Goal: Navigation & Orientation: Find specific page/section

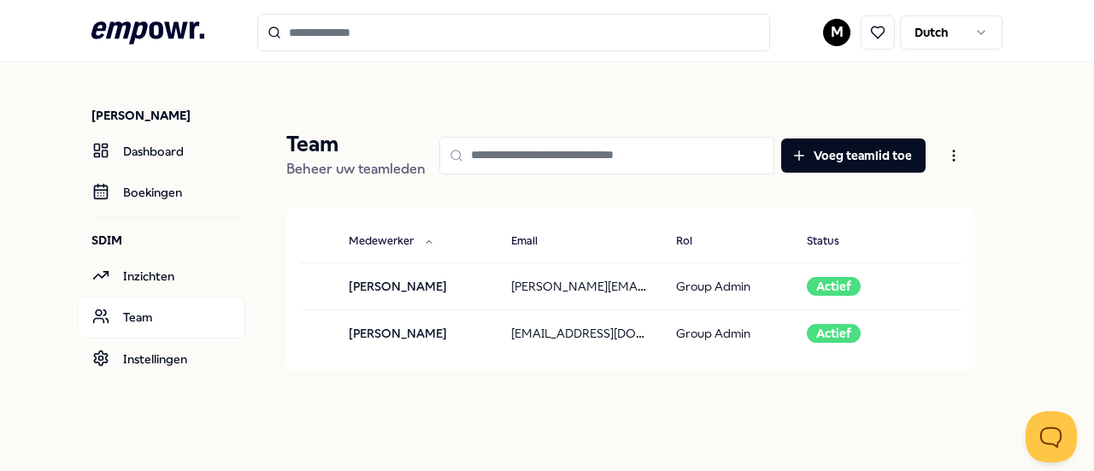
click at [187, 44] on icon ".empowr-logo_svg__cls-1{fill:#03032f}" at bounding box center [147, 33] width 113 height 32
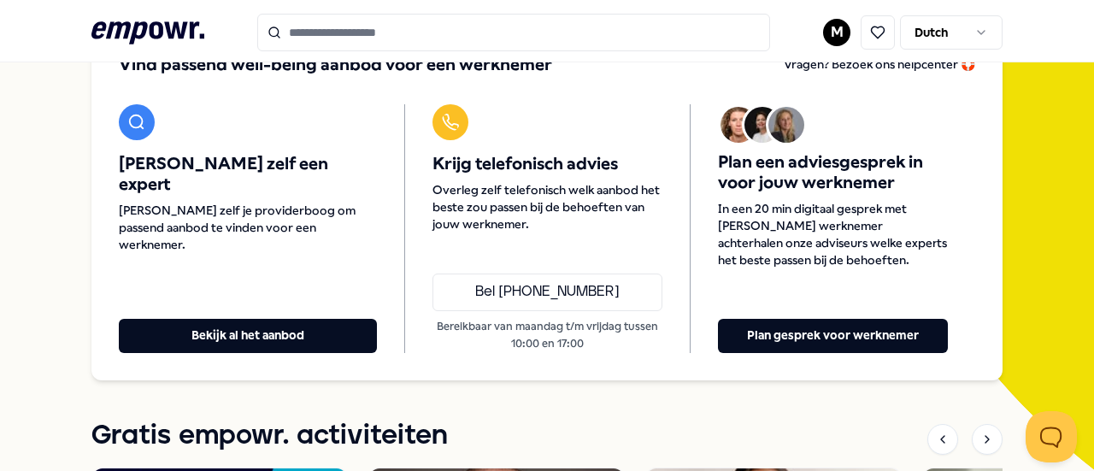
scroll to position [180, 0]
click at [129, 40] on icon at bounding box center [147, 32] width 113 height 22
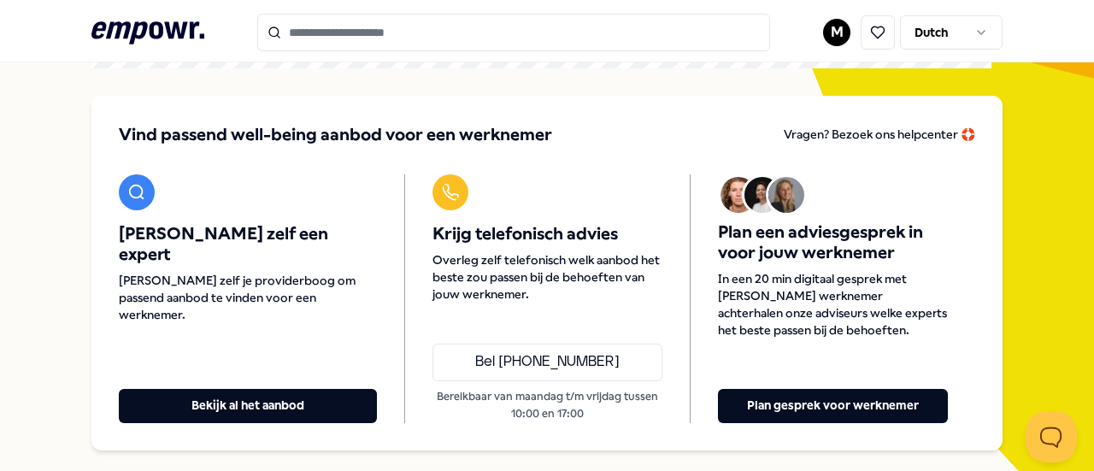
click at [129, 40] on icon at bounding box center [147, 32] width 113 height 22
click at [381, 140] on span "Vind passend well-being aanbod voor een werknemer" at bounding box center [335, 135] width 433 height 24
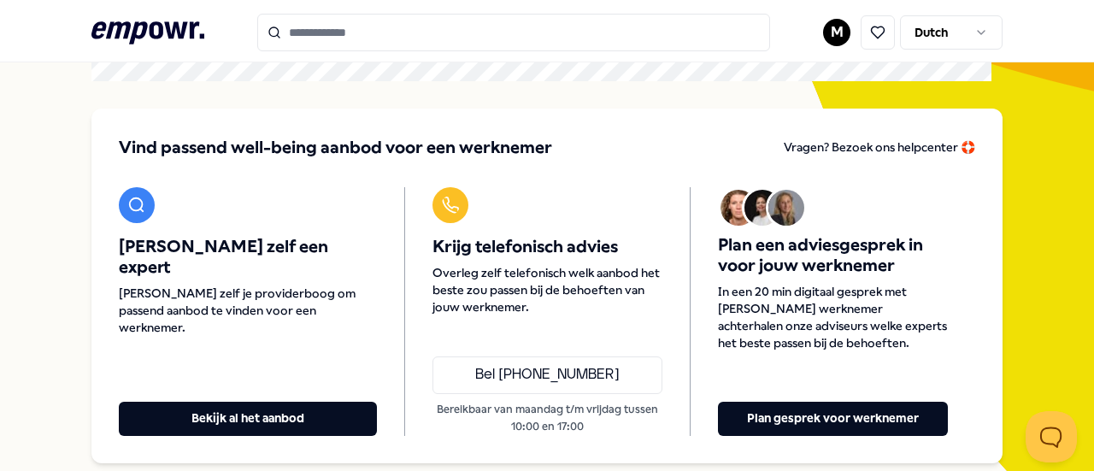
scroll to position [0, 0]
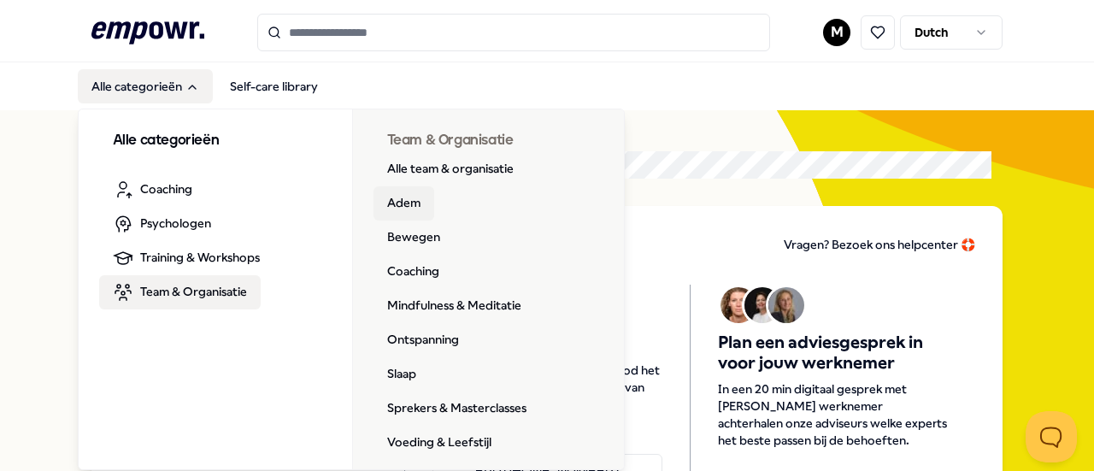
click at [421, 206] on link "Adem" at bounding box center [403, 203] width 61 height 34
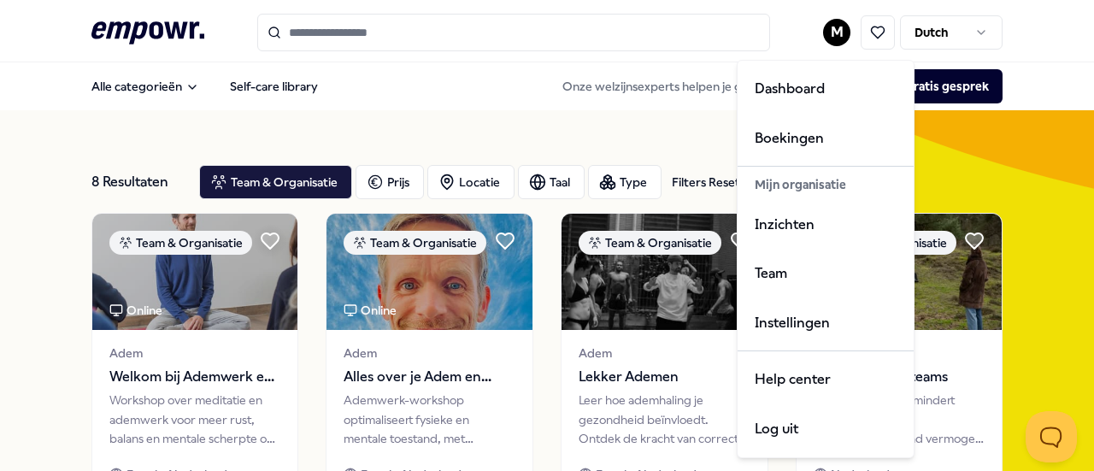
click at [824, 26] on html ".empowr-logo_svg__cls-1{fill:#03032f} M Dutch Alle categorieën Self-care librar…" at bounding box center [547, 235] width 1094 height 471
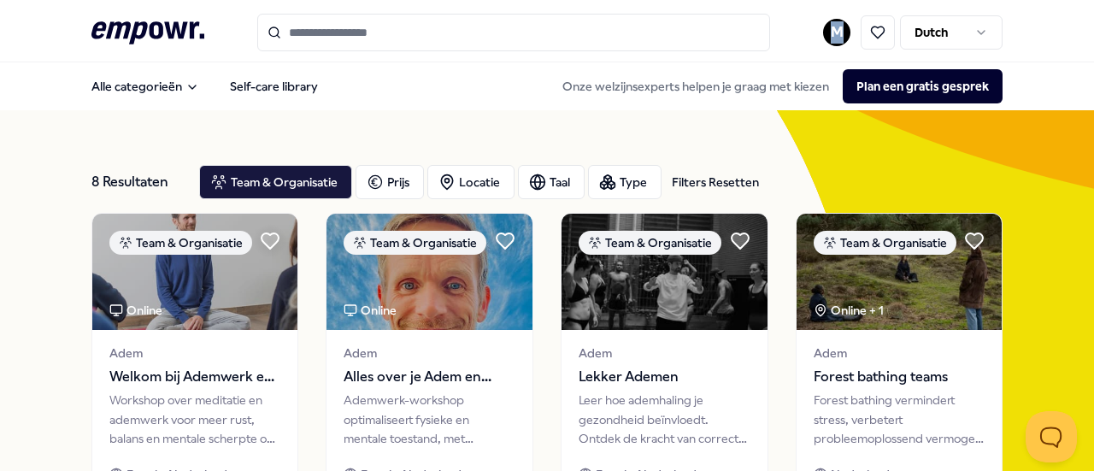
click at [829, 31] on html ".empowr-logo_svg__cls-1{fill:#03032f} M Dutch Alle categorieën Self-care librar…" at bounding box center [547, 235] width 1094 height 471
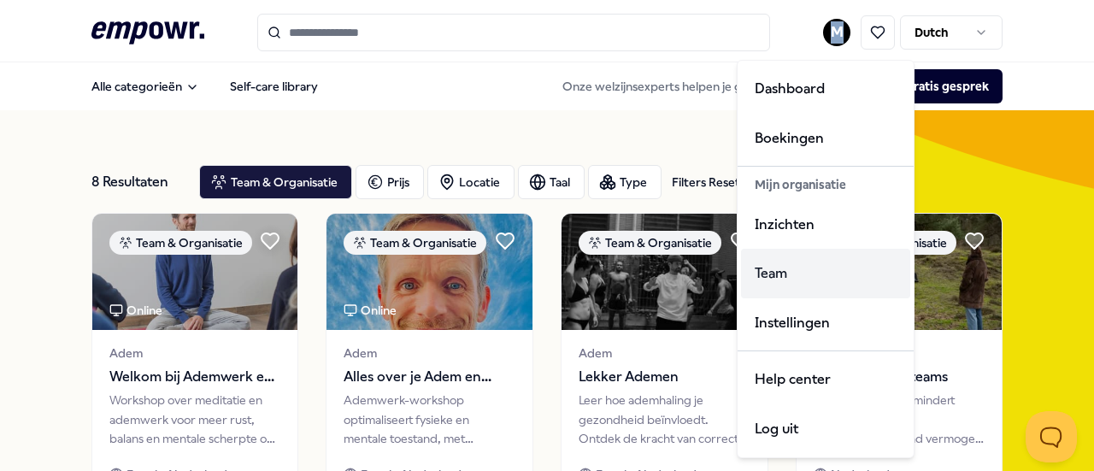
click at [780, 264] on div "Team" at bounding box center [825, 274] width 169 height 50
